Goal: Transaction & Acquisition: Purchase product/service

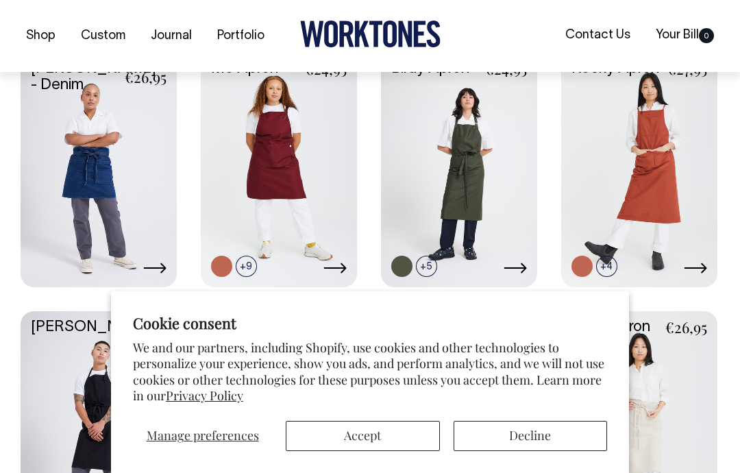
scroll to position [361, 0]
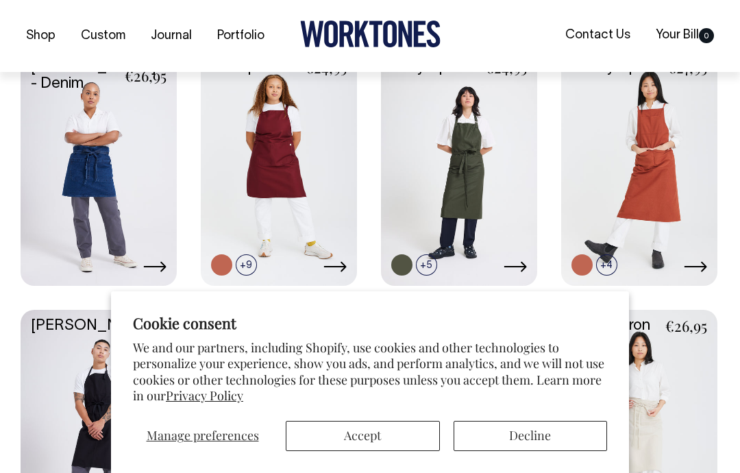
click at [342, 438] on button "Accept" at bounding box center [363, 436] width 154 height 30
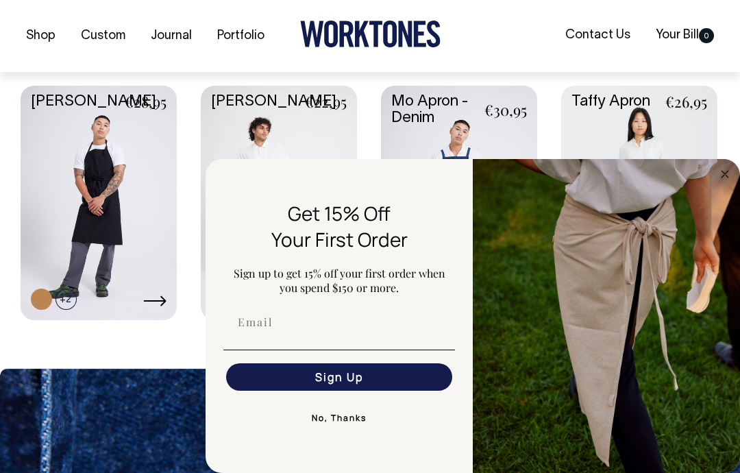
scroll to position [610, 0]
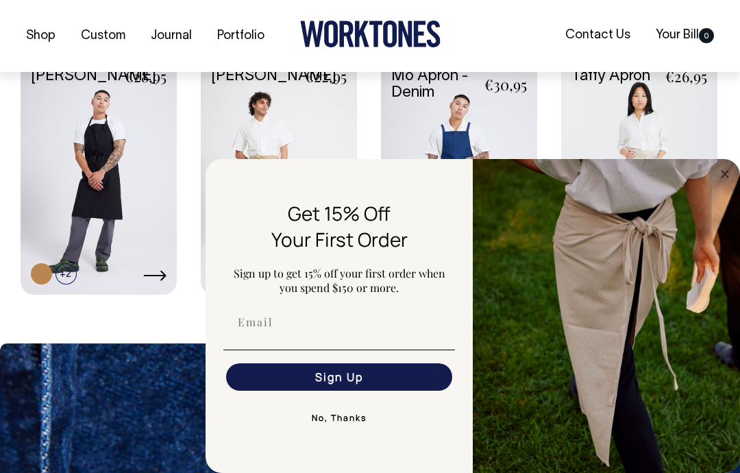
click at [719, 182] on circle "Close dialog" at bounding box center [725, 174] width 16 height 16
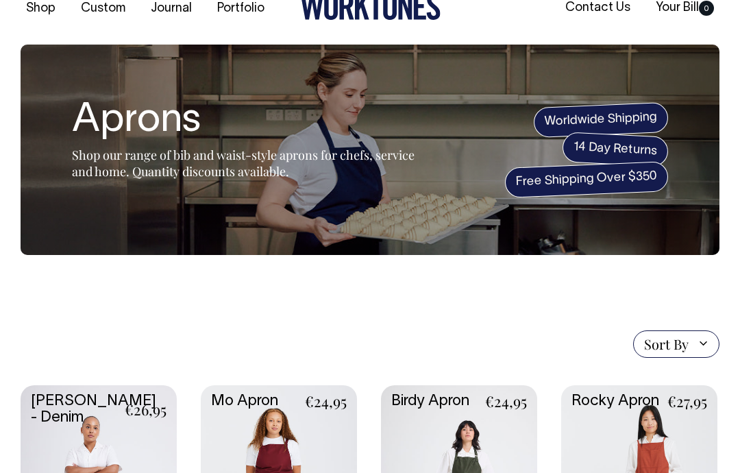
scroll to position [0, 0]
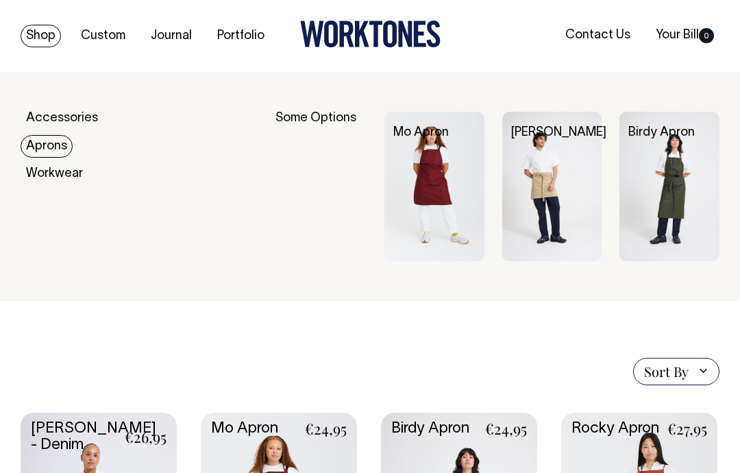
click at [427, 225] on img at bounding box center [434, 187] width 100 height 150
click at [298, 124] on div "Some Options" at bounding box center [320, 187] width 91 height 150
click at [37, 145] on link "Aprons" at bounding box center [47, 146] width 52 height 23
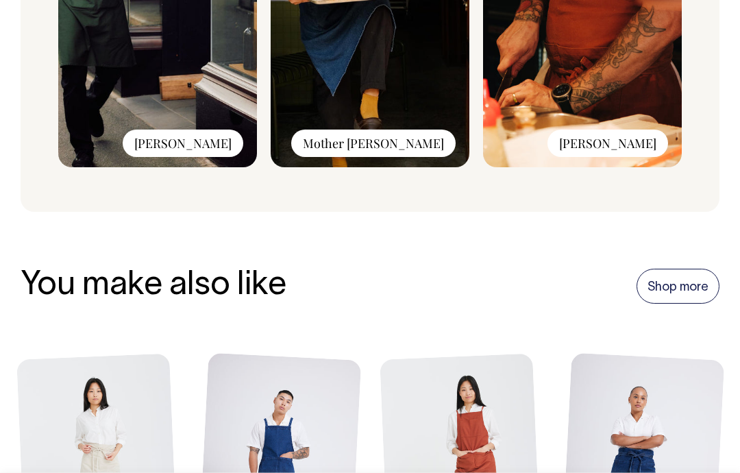
scroll to position [1498, 0]
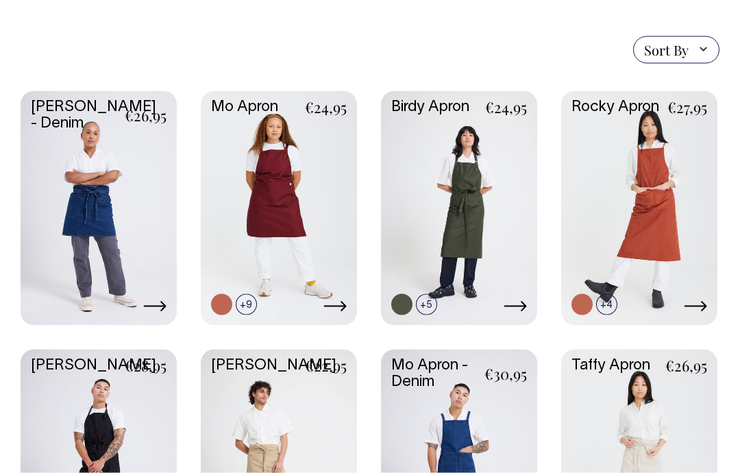
scroll to position [277, 0]
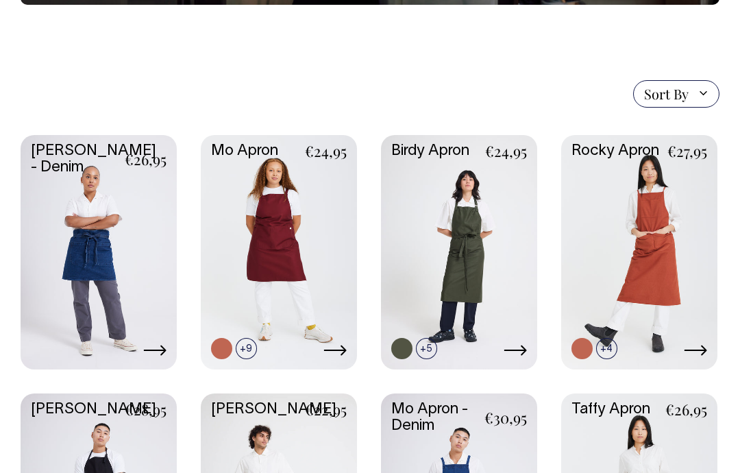
click at [241, 258] on link at bounding box center [279, 251] width 156 height 232
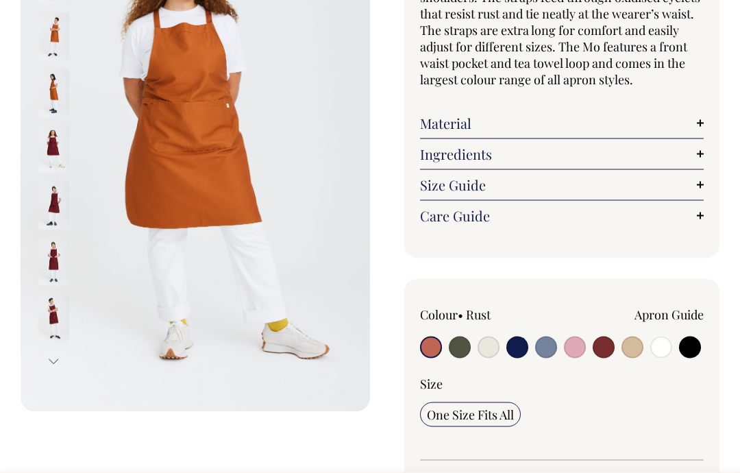
scroll to position [271, 0]
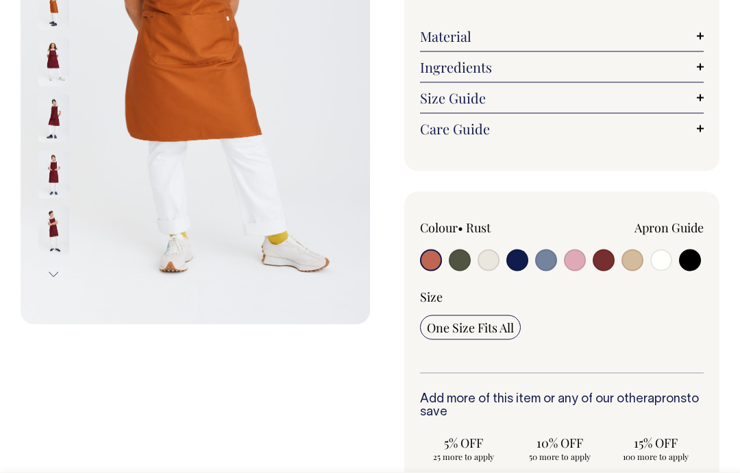
click at [690, 253] on input "radio" at bounding box center [690, 260] width 22 height 22
radio input "true"
select select "Black"
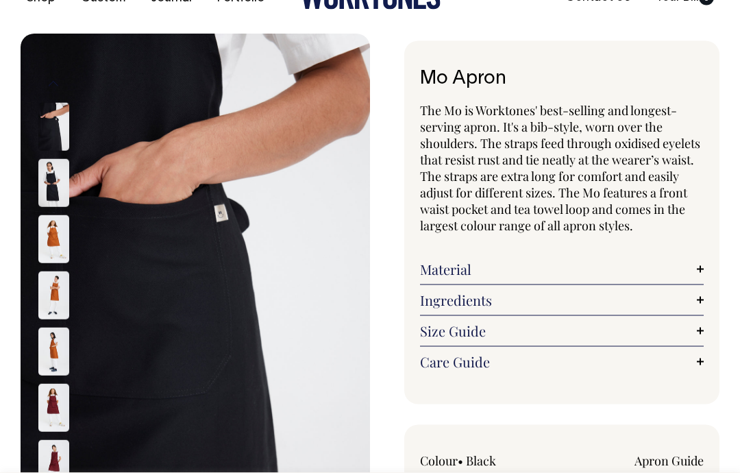
click at [47, 181] on img at bounding box center [53, 184] width 31 height 48
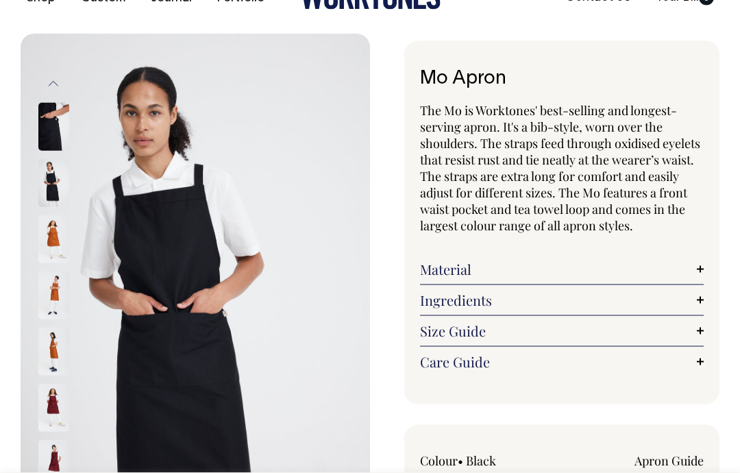
scroll to position [38, 0]
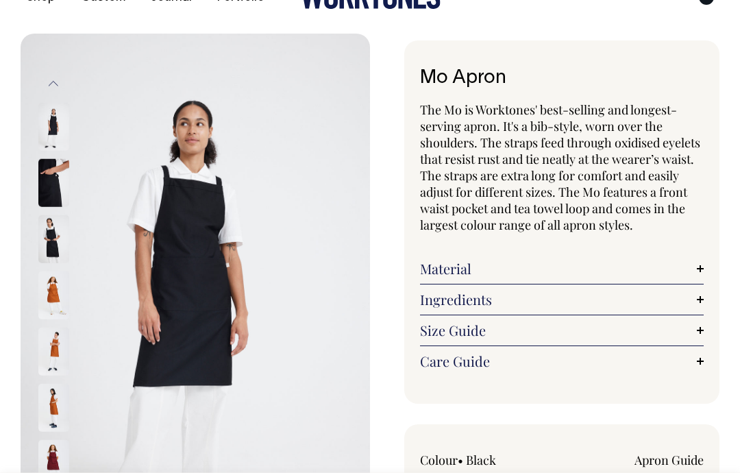
click at [47, 171] on img at bounding box center [53, 183] width 31 height 48
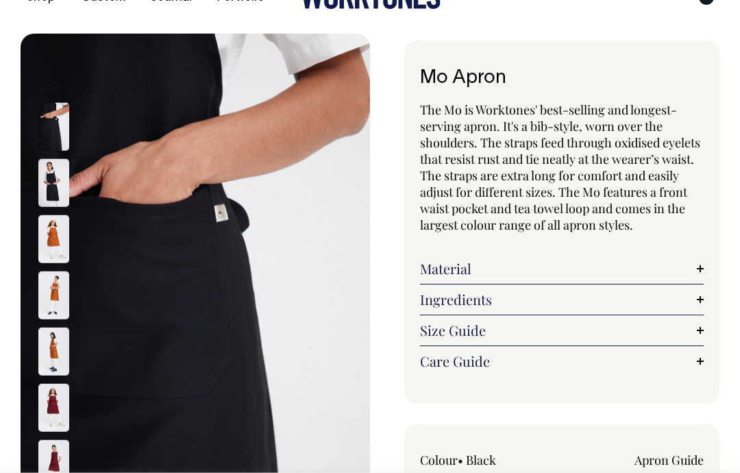
scroll to position [0, 0]
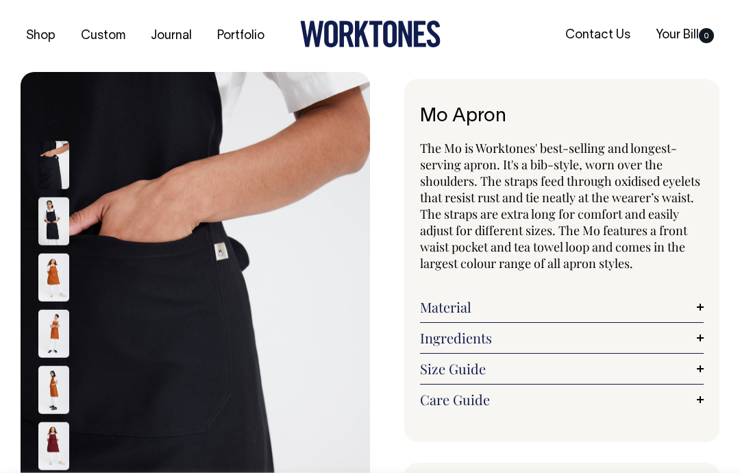
click at [153, 271] on img at bounding box center [195, 334] width 349 height 524
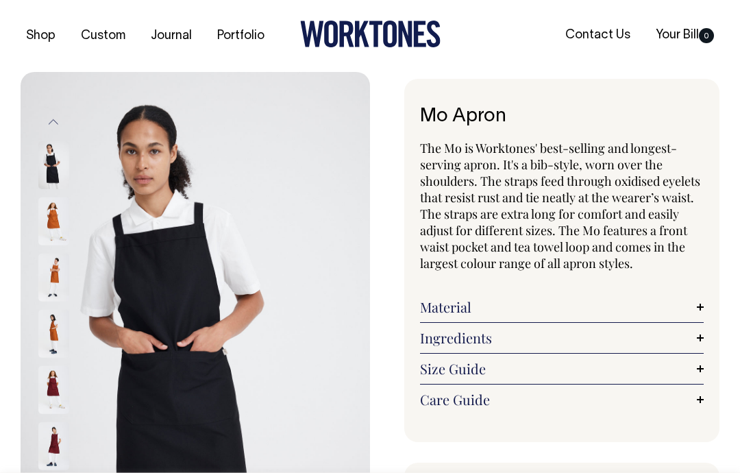
click at [58, 118] on button "Previous" at bounding box center [53, 121] width 21 height 31
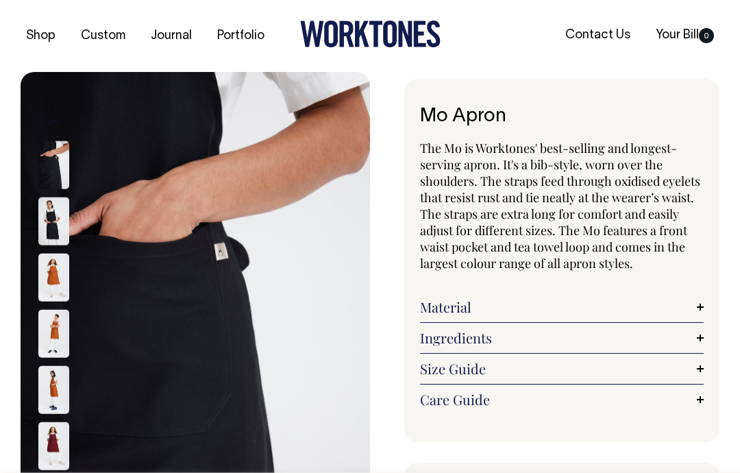
click at [52, 118] on button "Previous" at bounding box center [53, 121] width 21 height 31
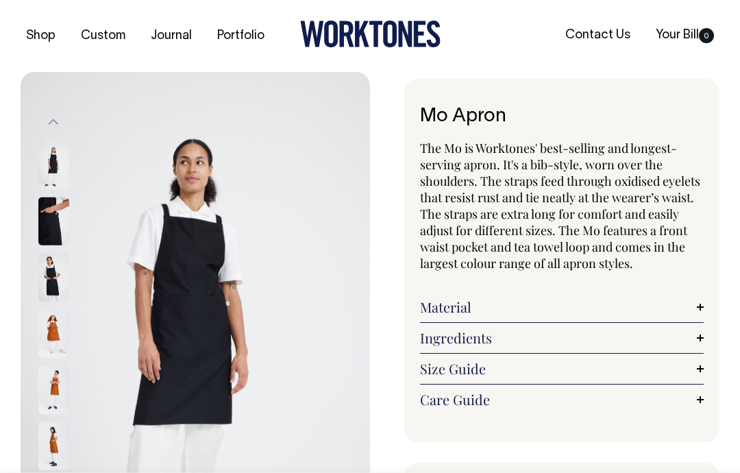
click at [54, 116] on button "Previous" at bounding box center [53, 121] width 21 height 31
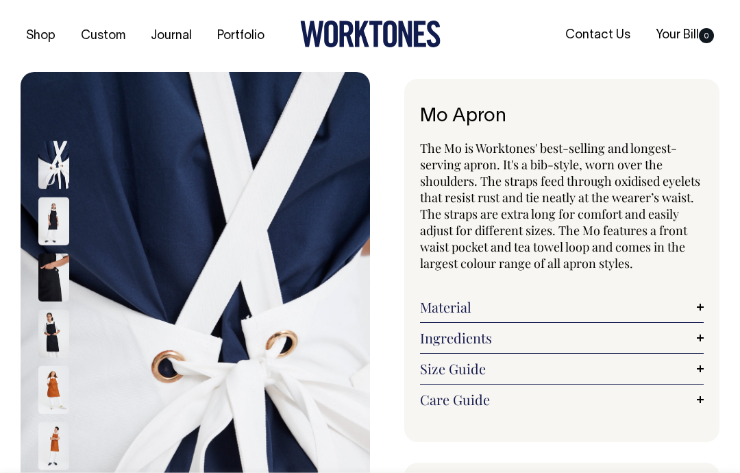
click at [62, 121] on button "Previous" at bounding box center [53, 121] width 21 height 31
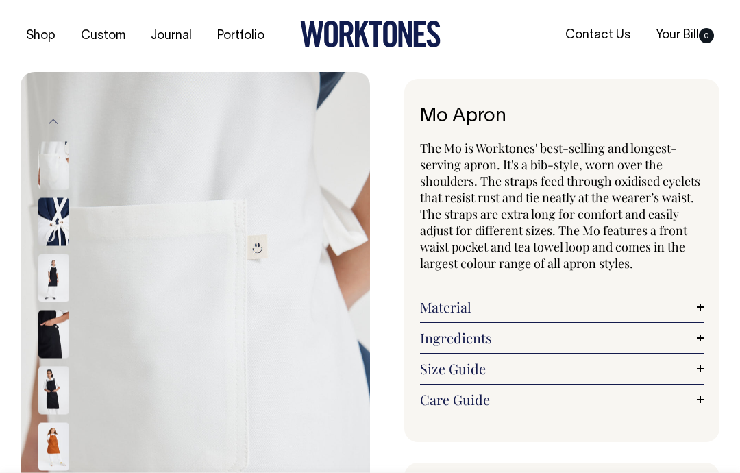
click at [59, 123] on button "Previous" at bounding box center [53, 122] width 21 height 31
